Goal: Task Accomplishment & Management: Use online tool/utility

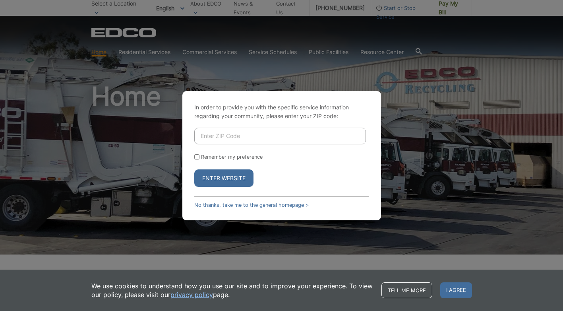
click at [242, 137] on input "Enter ZIP Code" at bounding box center [280, 136] width 172 height 17
type input "92084"
click at [195, 156] on input "Remember my preference" at bounding box center [196, 156] width 5 height 5
checkbox input "true"
click at [218, 176] on button "Enter Website" at bounding box center [223, 177] width 59 height 17
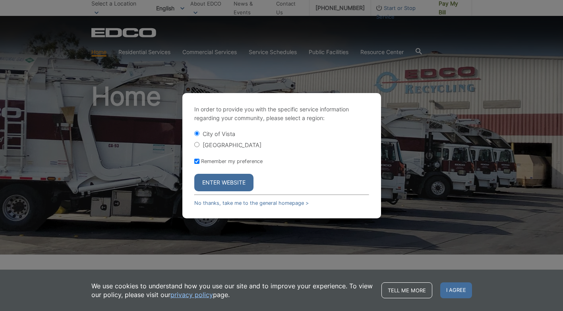
click at [223, 182] on button "Enter Website" at bounding box center [223, 182] width 59 height 17
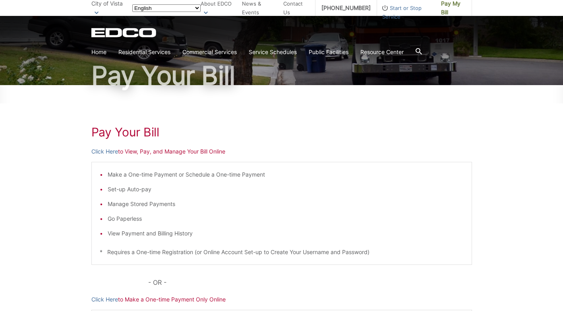
scroll to position [54, 0]
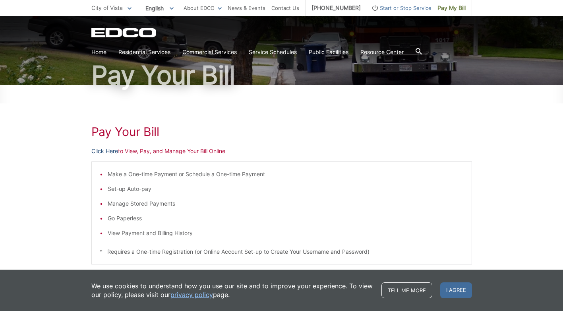
click at [111, 150] on link "Click Here" at bounding box center [104, 151] width 27 height 9
